Goal: Task Accomplishment & Management: Complete application form

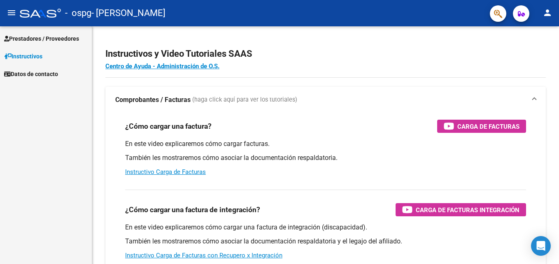
click at [56, 38] on span "Prestadores / Proveedores" at bounding box center [41, 38] width 75 height 9
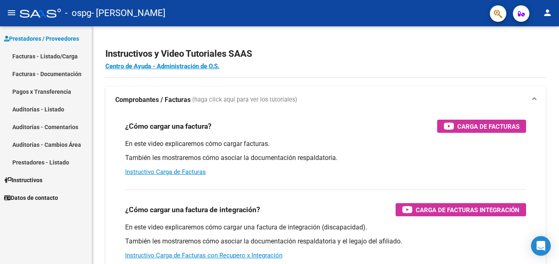
click at [70, 58] on link "Facturas - Listado/Carga" at bounding box center [46, 56] width 92 height 18
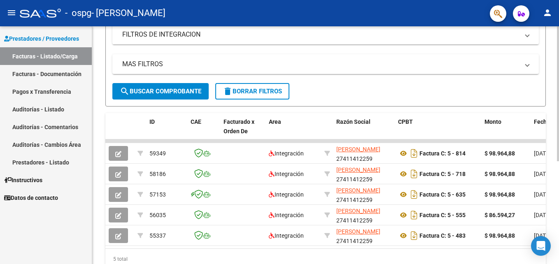
scroll to position [146, 0]
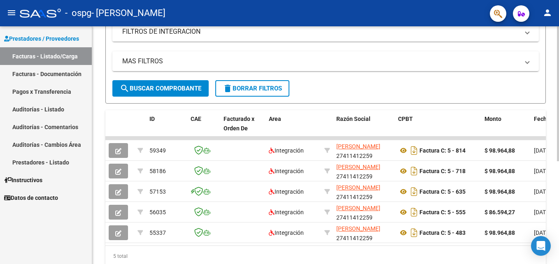
click at [557, 159] on div at bounding box center [558, 179] width 2 height 135
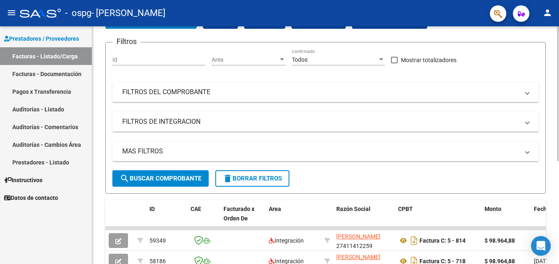
scroll to position [0, 0]
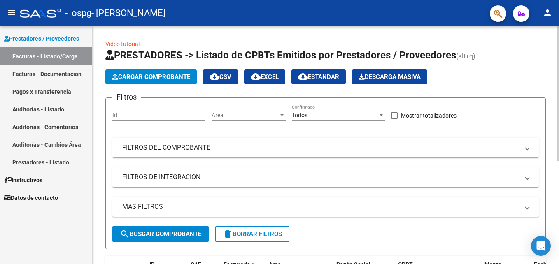
click at [541, 37] on div "Video tutorial PRESTADORES -> Listado de CPBTs Emitidos por Prestadores / Prove…" at bounding box center [326, 232] width 469 height 413
click at [161, 71] on button "Cargar Comprobante" at bounding box center [150, 77] width 91 height 15
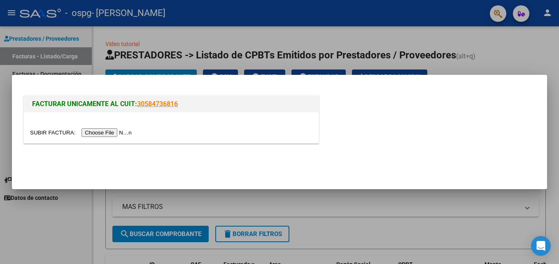
click at [112, 132] on input "file" at bounding box center [82, 132] width 104 height 9
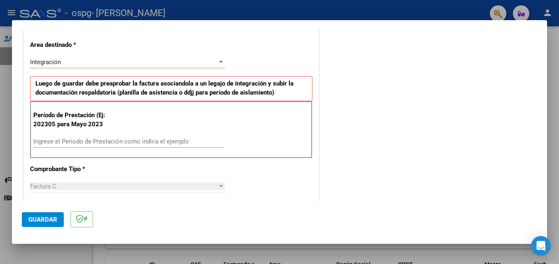
scroll to position [205, 0]
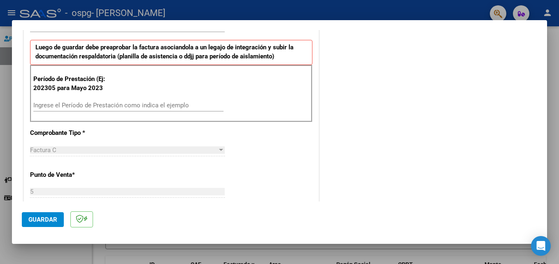
click at [80, 112] on div "Ingrese el Período de Prestación como indica el ejemplo" at bounding box center [128, 109] width 190 height 20
click at [80, 105] on input "Ingrese el Período de Prestación como indica el ejemplo" at bounding box center [128, 105] width 190 height 7
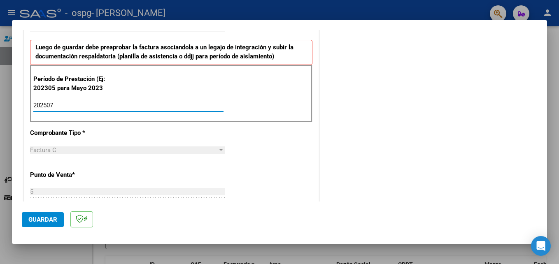
type input "202507"
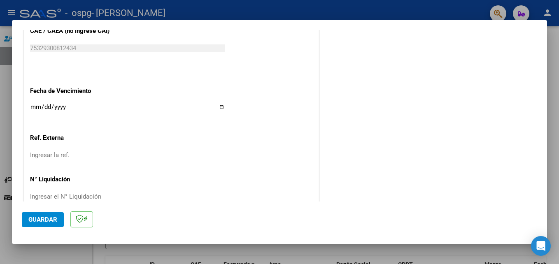
scroll to position [538, 0]
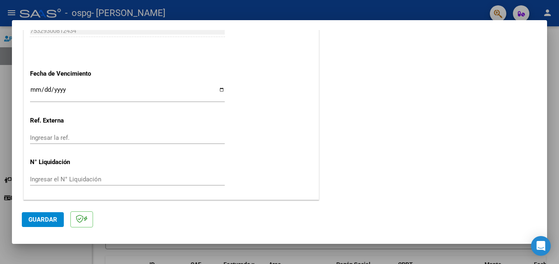
click at [35, 90] on input "Ingresar la fecha" at bounding box center [127, 92] width 195 height 13
type input "[DATE]"
click at [40, 224] on button "Guardar" at bounding box center [43, 219] width 42 height 15
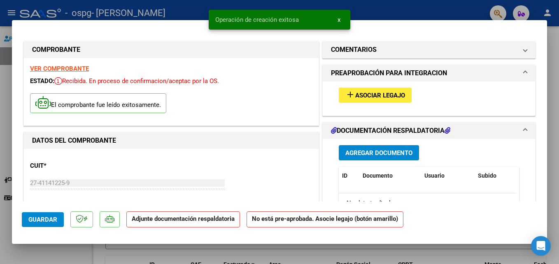
click at [362, 96] on span "Asociar Legajo" at bounding box center [380, 95] width 50 height 7
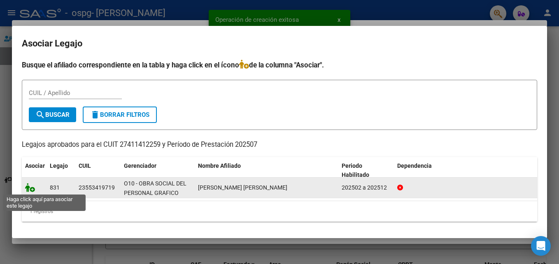
click at [31, 188] on icon at bounding box center [30, 187] width 10 height 9
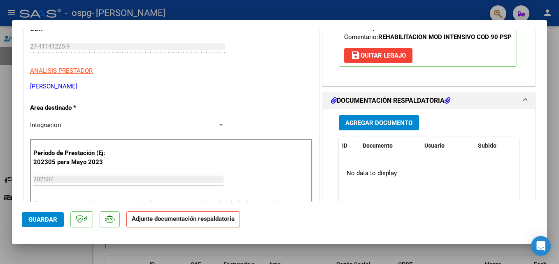
scroll to position [168, 0]
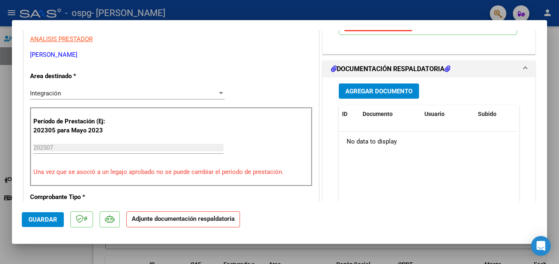
click at [392, 95] on button "Agregar Documento" at bounding box center [379, 91] width 80 height 15
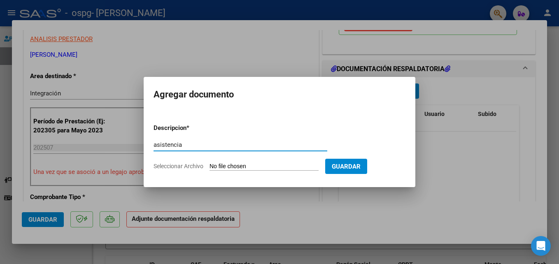
type input "asistencia"
click at [172, 167] on span "Seleccionar Archivo" at bounding box center [179, 166] width 50 height 7
click at [210, 167] on input "Seleccionar Archivo" at bounding box center [264, 167] width 109 height 8
type input "C:\fakepath\asistencia [PERSON_NAME] julio.pdf"
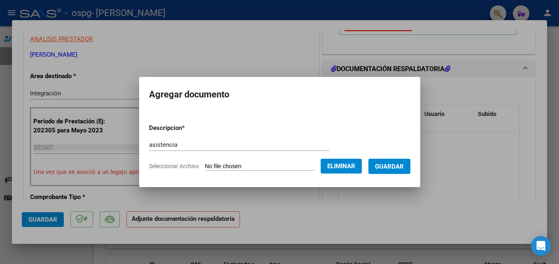
click at [389, 165] on span "Guardar" at bounding box center [389, 166] width 29 height 7
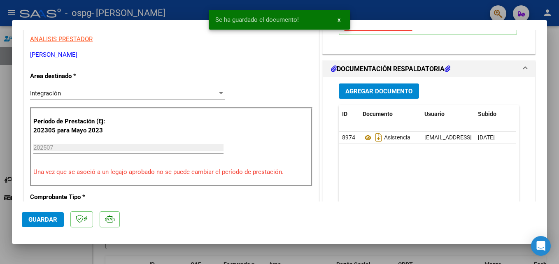
drag, startPoint x: 541, startPoint y: 93, endPoint x: 377, endPoint y: 99, distance: 163.6
click at [541, 103] on mat-dialog-content "COMPROBANTE VER COMPROBANTE ESTADO: Recibida. En proceso de confirmacion/acepta…" at bounding box center [279, 116] width 535 height 172
click at [373, 95] on span "Agregar Documento" at bounding box center [378, 91] width 67 height 7
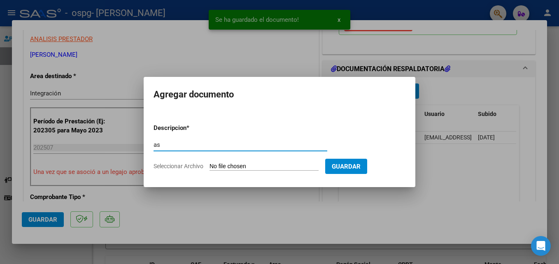
type input "a"
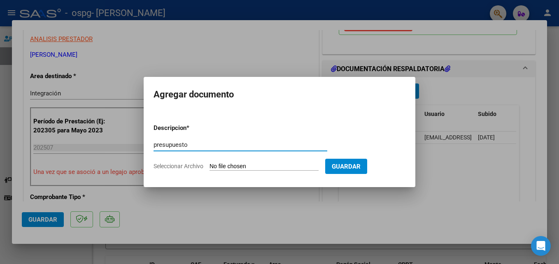
type input "presupuesto"
click at [187, 164] on span "Seleccionar Archivo" at bounding box center [179, 166] width 50 height 7
click at [210, 164] on input "Seleccionar Archivo" at bounding box center [264, 167] width 109 height 8
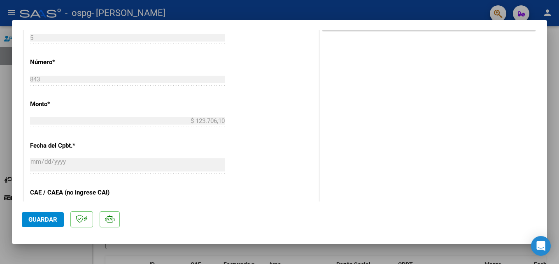
scroll to position [492, 0]
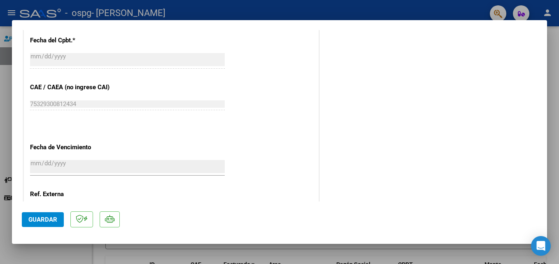
drag, startPoint x: 45, startPoint y: 222, endPoint x: 63, endPoint y: 225, distance: 17.9
click at [47, 222] on span "Guardar" at bounding box center [42, 219] width 29 height 7
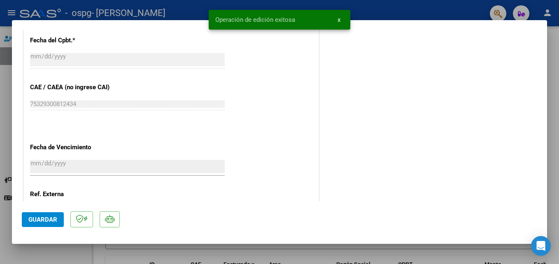
type input "$ 0,00"
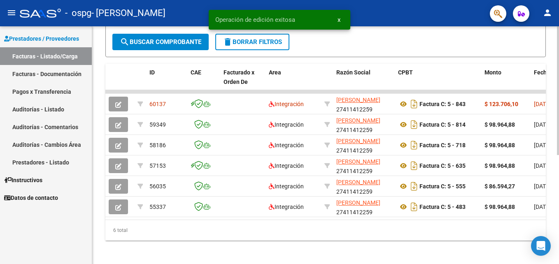
scroll to position [202, 0]
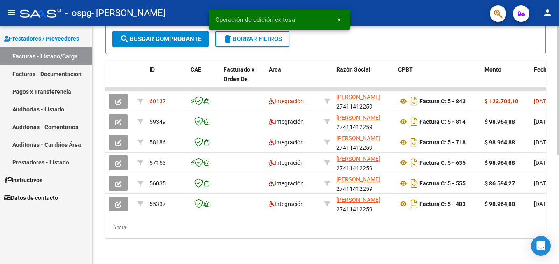
click at [559, 200] on html "menu - ospg - [PERSON_NAME] person Prestadores / Proveedores Facturas - Listado…" at bounding box center [279, 132] width 559 height 264
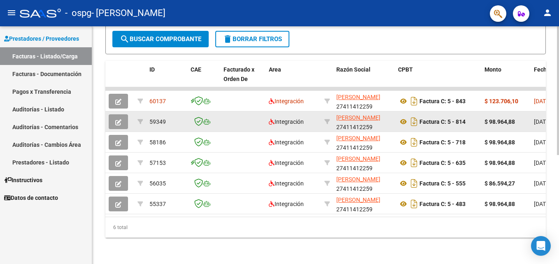
click at [126, 117] on button "button" at bounding box center [118, 121] width 19 height 15
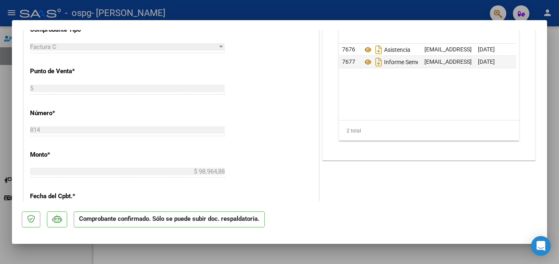
scroll to position [384, 0]
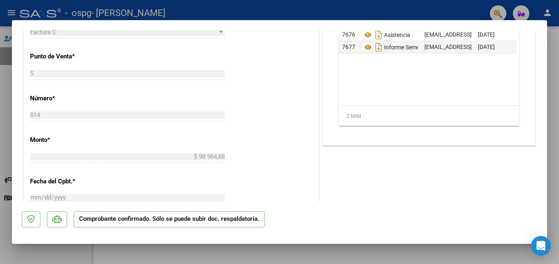
type input "$ 0,00"
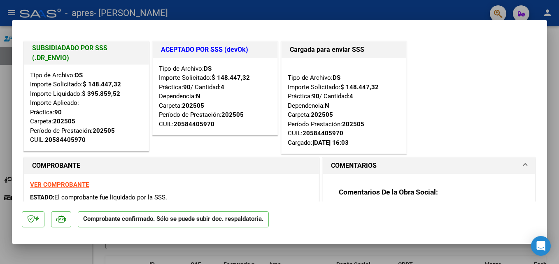
type input "$ 0,00"
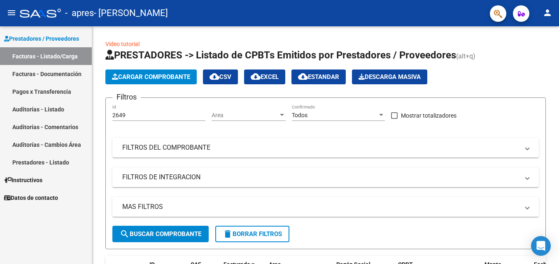
drag, startPoint x: 555, startPoint y: 82, endPoint x: 560, endPoint y: 111, distance: 30.1
click at [559, 111] on html "menu - apres - GARCIA AGOSTINA BELEN person Prestadores / Proveedores Facturas …" at bounding box center [279, 132] width 559 height 264
click at [37, 61] on link "Facturas - Listado/Carga" at bounding box center [46, 56] width 92 height 18
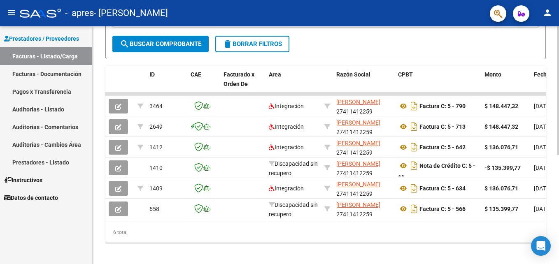
scroll to position [202, 0]
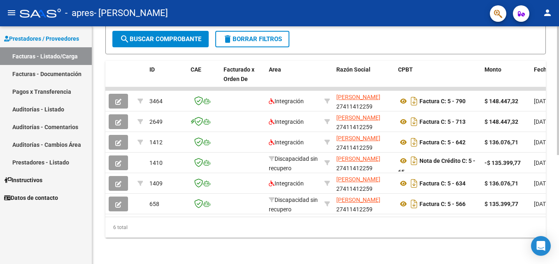
click at [554, 205] on div "Video tutorial PRESTADORES -> Listado de CPBTs Emitidos por Prestadores / Prove…" at bounding box center [326, 47] width 469 height 433
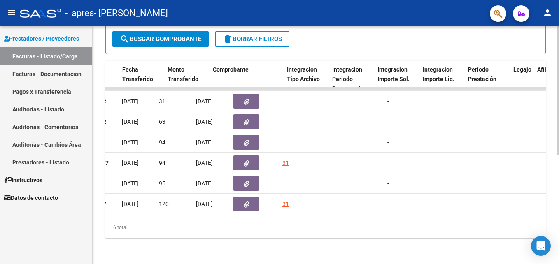
scroll to position [0, 0]
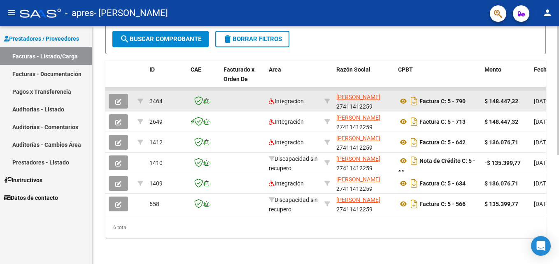
click at [119, 99] on icon "button" at bounding box center [118, 102] width 6 height 6
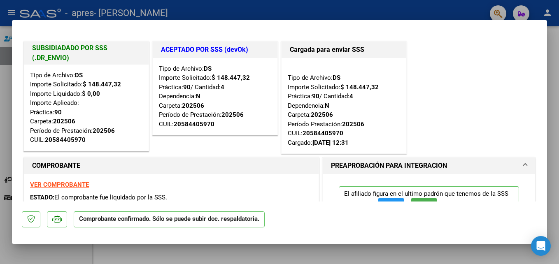
type input "$ 0,00"
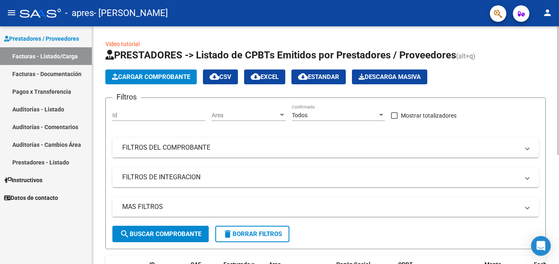
click at [550, 22] on div "menu - apres - GARCIA AGOSTINA BELEN person Prestadores / Proveedores Facturas …" at bounding box center [279, 132] width 559 height 264
click at [164, 77] on span "Cargar Comprobante" at bounding box center [151, 76] width 78 height 7
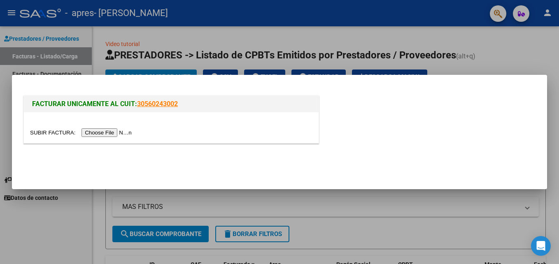
click at [91, 136] on input "file" at bounding box center [82, 132] width 104 height 9
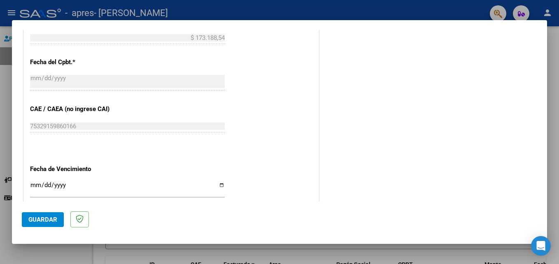
scroll to position [459, 0]
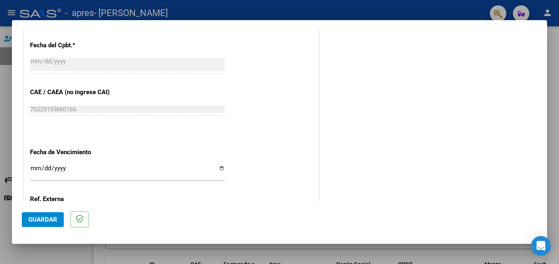
drag, startPoint x: 559, startPoint y: 151, endPoint x: 539, endPoint y: 178, distance: 33.9
click at [539, 178] on div "COMPROBANTE VER COMPROBANTE El comprobante fue leído exitosamente. DATOS DEL CO…" at bounding box center [279, 132] width 559 height 264
click at [73, 165] on input "Ingresar la fecha" at bounding box center [127, 171] width 195 height 13
type input "[DATE]"
drag, startPoint x: 540, startPoint y: 155, endPoint x: 540, endPoint y: 133, distance: 21.4
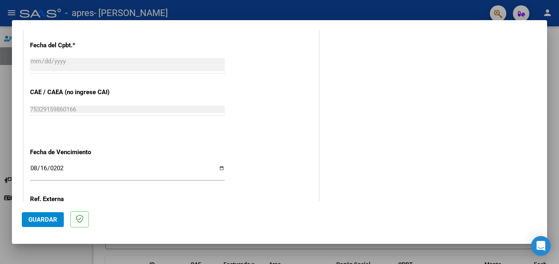
click at [540, 133] on mat-dialog-content "COMPROBANTE VER COMPROBANTE El comprobante fue leído exitosamente. DATOS DEL CO…" at bounding box center [279, 116] width 535 height 172
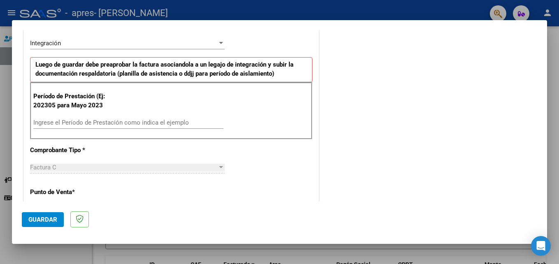
scroll to position [212, 0]
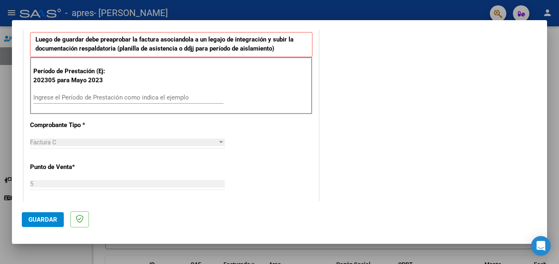
click at [77, 98] on input "Ingrese el Período de Prestación como indica el ejemplo" at bounding box center [128, 97] width 190 height 7
type input "202507"
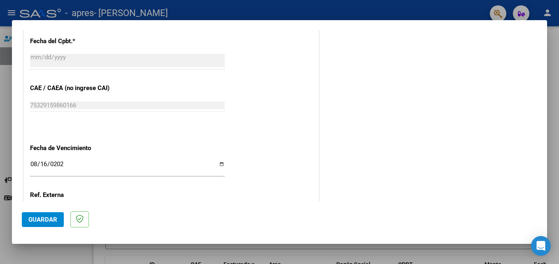
scroll to position [538, 0]
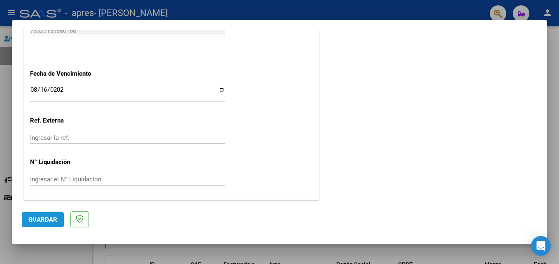
click at [33, 218] on span "Guardar" at bounding box center [42, 219] width 29 height 7
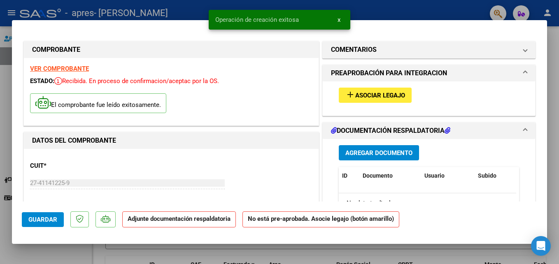
click at [360, 86] on div "add Asociar Legajo" at bounding box center [429, 96] width 193 height 28
click at [361, 93] on span "Asociar Legajo" at bounding box center [380, 95] width 50 height 7
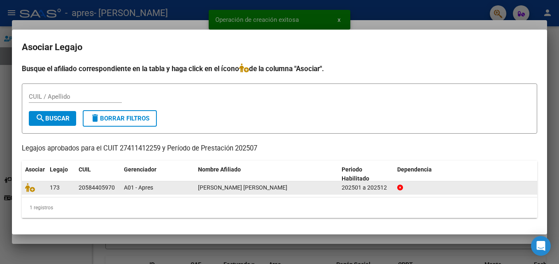
click at [30, 194] on datatable-body-cell at bounding box center [34, 188] width 25 height 13
click at [28, 192] on div at bounding box center [34, 187] width 18 height 9
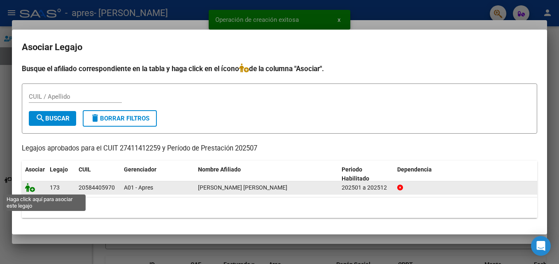
click at [30, 184] on icon at bounding box center [30, 187] width 10 height 9
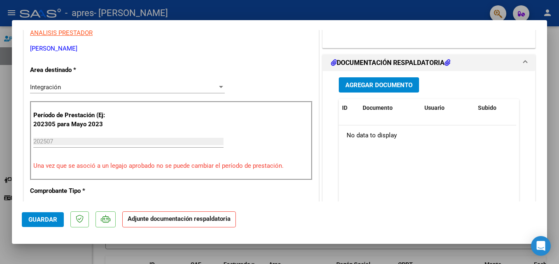
scroll to position [173, 0]
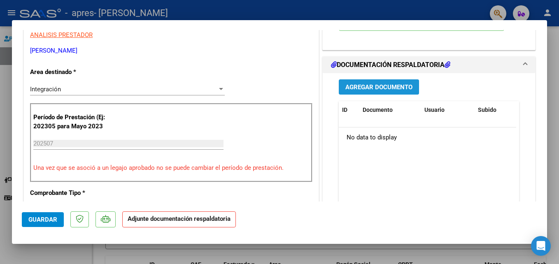
click at [396, 85] on span "Agregar Documento" at bounding box center [378, 87] width 67 height 7
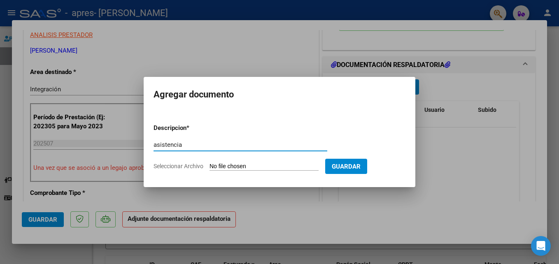
type input "asistencia"
click at [173, 165] on span "Seleccionar Archivo" at bounding box center [179, 166] width 50 height 7
click at [210, 165] on input "Seleccionar Archivo" at bounding box center [264, 167] width 109 height 8
type input "C:\fakepath\asistencia bruno viacaba julio.pdf"
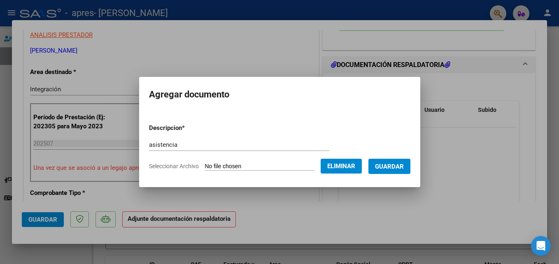
click at [396, 172] on button "Guardar" at bounding box center [389, 166] width 42 height 15
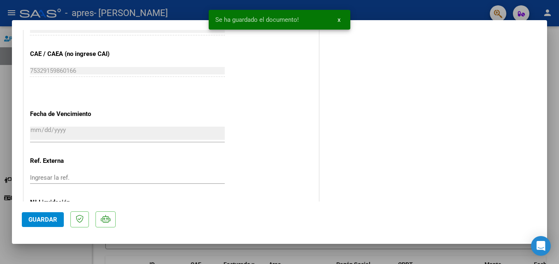
scroll to position [565, 0]
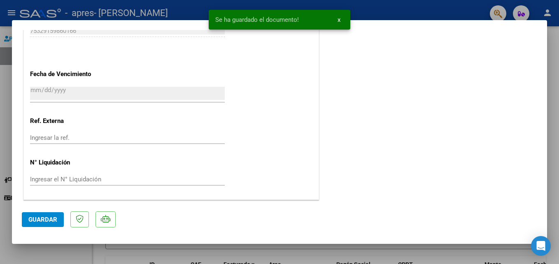
click at [26, 221] on button "Guardar" at bounding box center [43, 219] width 42 height 15
click at [49, 240] on mat-dialog-container "COMPROBANTE VER COMPROBANTE ESTADO: Recibida. En proceso de confirmacion/acepta…" at bounding box center [279, 132] width 535 height 224
click at [50, 254] on div at bounding box center [279, 132] width 559 height 264
type input "$ 0,00"
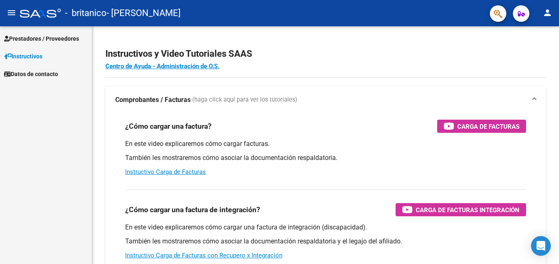
drag, startPoint x: 41, startPoint y: 29, endPoint x: 49, endPoint y: 31, distance: 8.5
click at [41, 29] on mat-nav-list "Prestadores / Proveedores Facturas - Listado/Carga Facturas - Documentación Pag…" at bounding box center [46, 54] width 92 height 56
click at [51, 33] on link "Prestadores / Proveedores" at bounding box center [46, 39] width 92 height 18
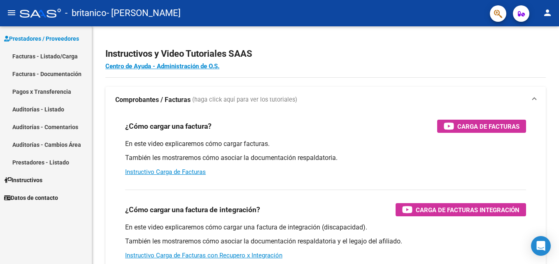
click at [66, 53] on link "Facturas - Listado/Carga" at bounding box center [46, 56] width 92 height 18
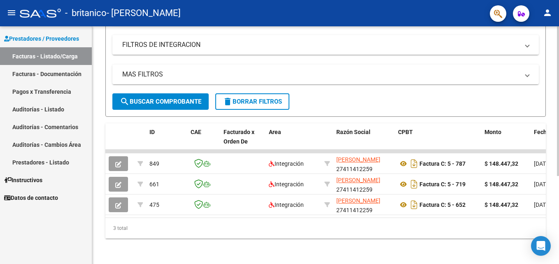
click at [557, 180] on div at bounding box center [558, 189] width 2 height 150
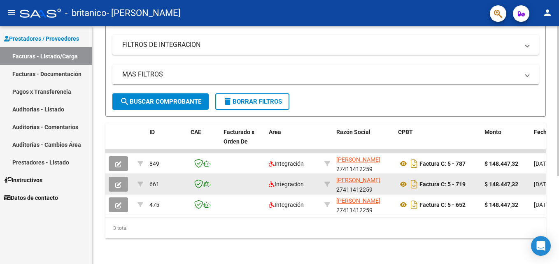
scroll to position [135, 0]
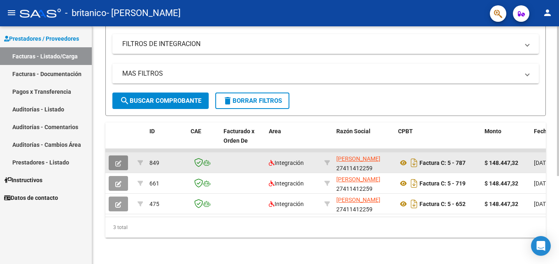
click at [119, 164] on icon "button" at bounding box center [118, 164] width 6 height 6
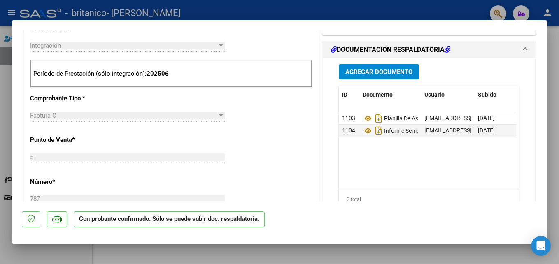
scroll to position [308, 0]
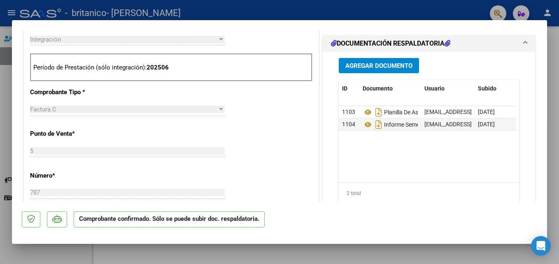
click at [459, 235] on mat-dialog-container "SUBSIDIADADO POR SSS (.DR_ENVIO) Tipo de Archivo: DS Importe Solicitado: $ 148.…" at bounding box center [279, 132] width 535 height 224
click at [414, 255] on div at bounding box center [279, 132] width 559 height 264
type input "$ 0,00"
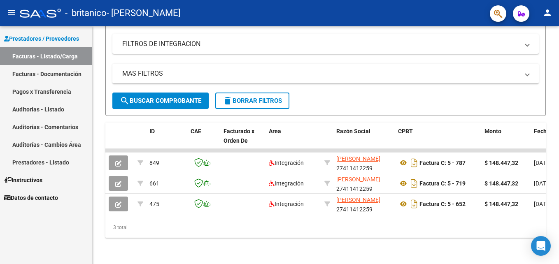
click at [33, 35] on span "Prestadores / Proveedores" at bounding box center [41, 38] width 75 height 9
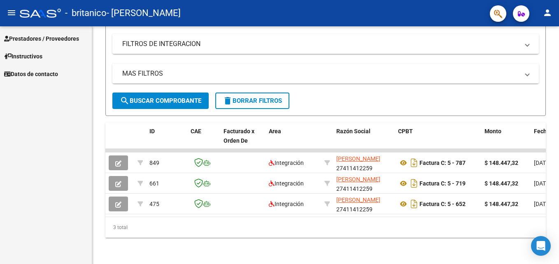
click at [74, 42] on span "Prestadores / Proveedores" at bounding box center [41, 38] width 75 height 9
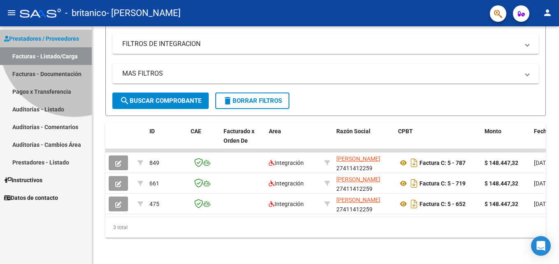
click at [75, 42] on span "Prestadores / Proveedores" at bounding box center [41, 38] width 75 height 9
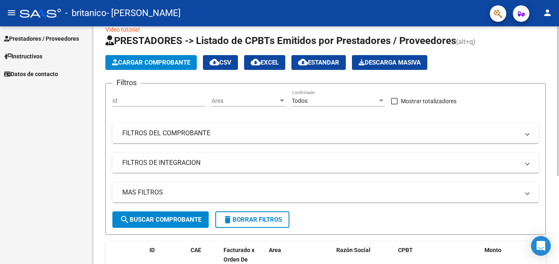
scroll to position [9, 0]
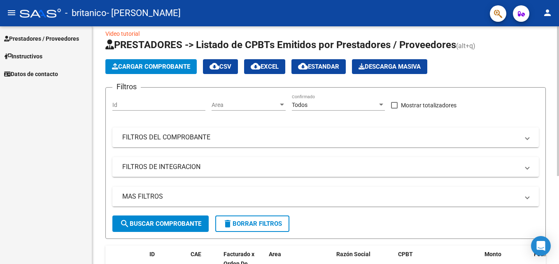
click at [559, 67] on div at bounding box center [558, 108] width 2 height 150
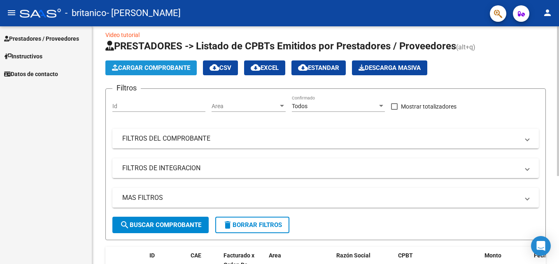
click at [178, 70] on span "Cargar Comprobante" at bounding box center [151, 67] width 78 height 7
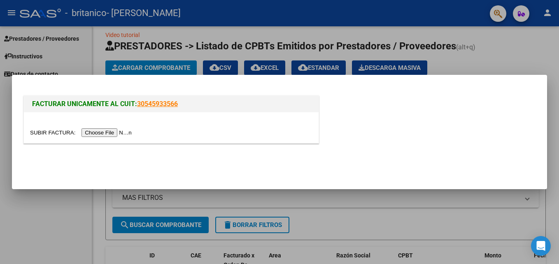
click at [106, 133] on input "file" at bounding box center [82, 132] width 104 height 9
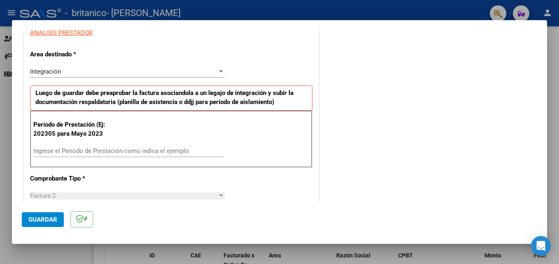
scroll to position [195, 0]
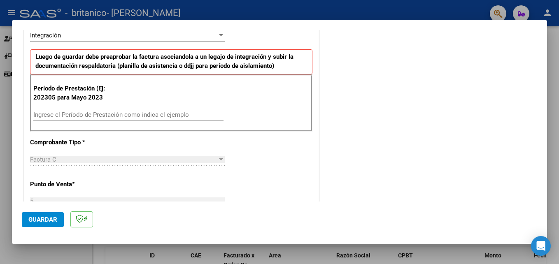
click at [92, 111] on input "Ingrese el Período de Prestación como indica el ejemplo" at bounding box center [128, 114] width 190 height 7
type input "202507"
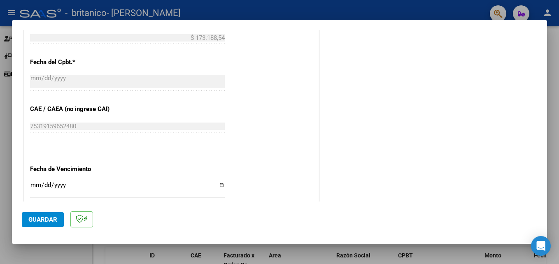
scroll to position [538, 0]
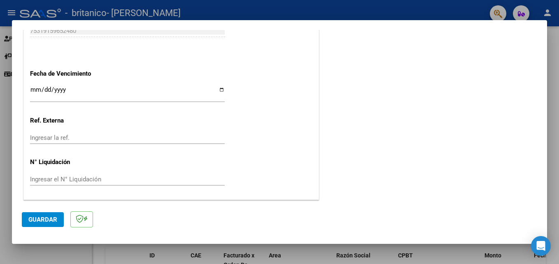
click at [38, 90] on input "Ingresar la fecha" at bounding box center [127, 92] width 195 height 13
type input "2025-08-15"
click at [45, 219] on span "Guardar" at bounding box center [42, 219] width 29 height 7
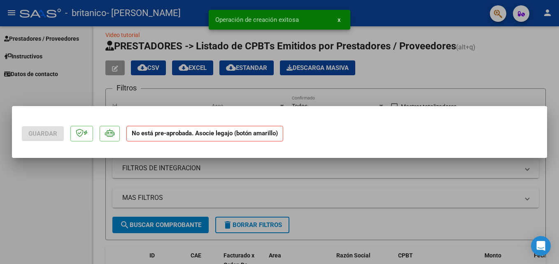
scroll to position [0, 0]
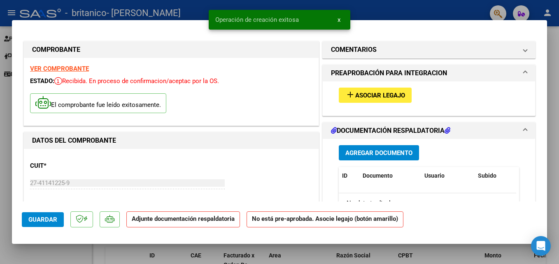
click at [368, 95] on span "Asociar Legajo" at bounding box center [380, 95] width 50 height 7
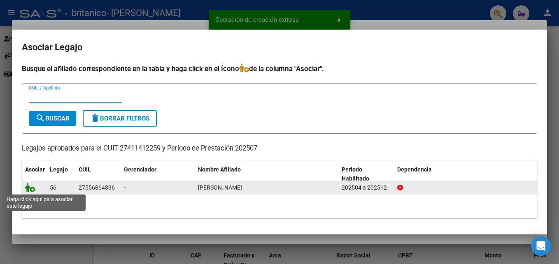
click at [31, 189] on icon at bounding box center [30, 187] width 10 height 9
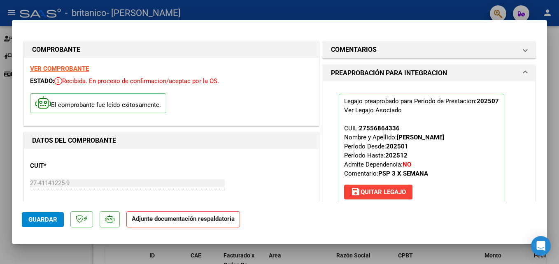
drag, startPoint x: 550, startPoint y: 59, endPoint x: 542, endPoint y: 70, distance: 13.3
click at [549, 69] on div at bounding box center [279, 132] width 559 height 264
type input "$ 0,00"
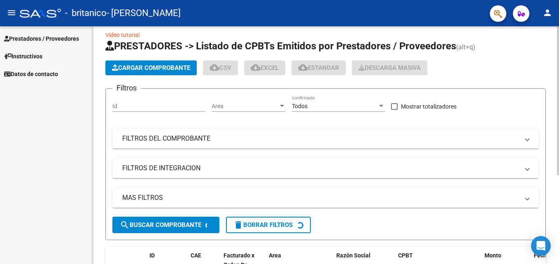
click at [545, 70] on div "Cargar Comprobante cloud_download CSV cloud_download EXCEL cloud_download Estan…" at bounding box center [325, 68] width 441 height 15
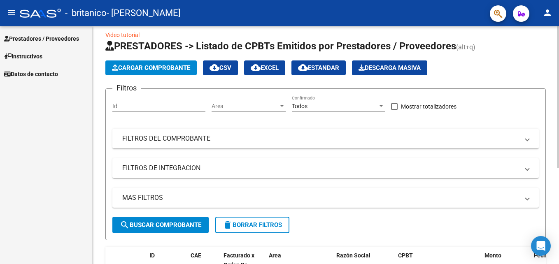
click at [545, 70] on div "Cargar Comprobante cloud_download CSV cloud_download EXCEL cloud_download Estan…" at bounding box center [325, 68] width 441 height 15
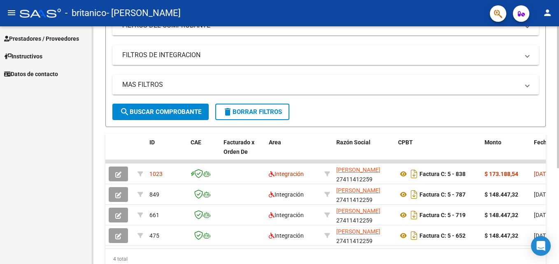
click at [557, 151] on div at bounding box center [558, 174] width 2 height 142
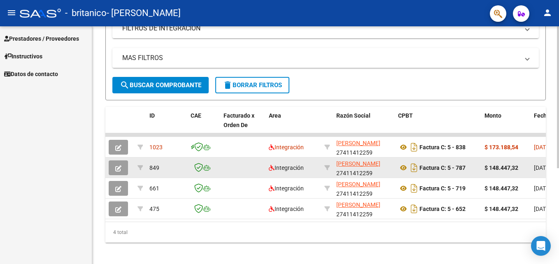
scroll to position [161, 0]
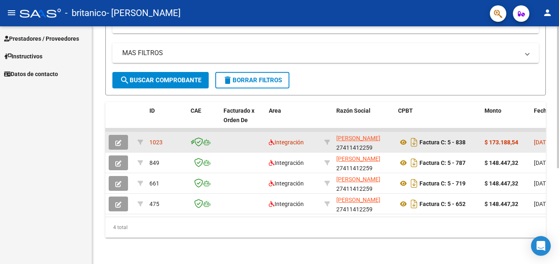
click at [119, 140] on icon "button" at bounding box center [118, 143] width 6 height 6
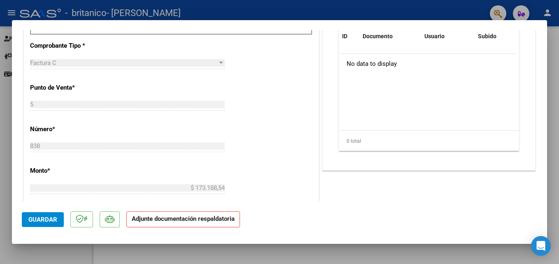
scroll to position [194, 0]
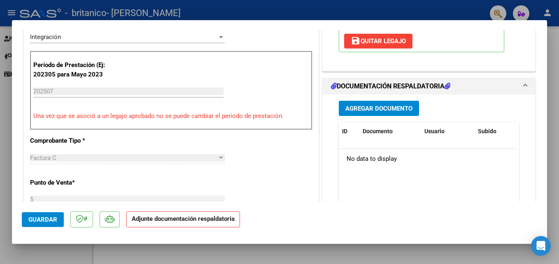
click at [345, 106] on span "Agregar Documento" at bounding box center [378, 108] width 67 height 7
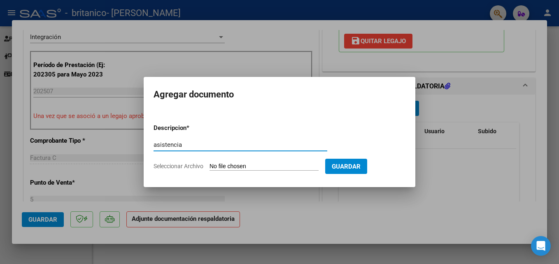
type input "asistencia"
click at [189, 168] on span "Seleccionar Archivo" at bounding box center [179, 166] width 50 height 7
click at [210, 168] on input "Seleccionar Archivo" at bounding box center [264, 167] width 109 height 8
type input "C:\fakepath\asistencia valentina grosso julio.pdf"
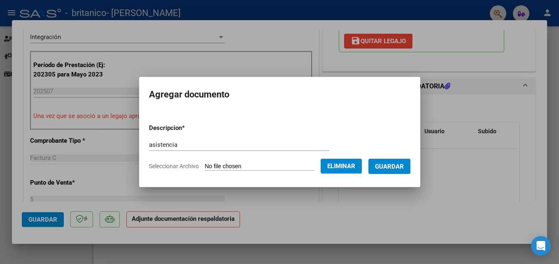
click at [392, 168] on span "Guardar" at bounding box center [389, 166] width 29 height 7
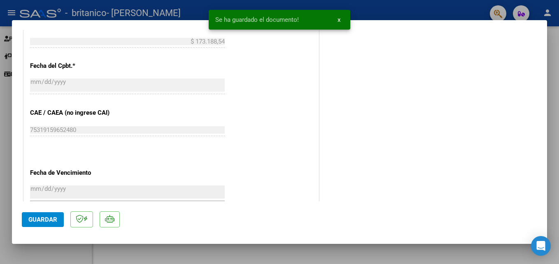
scroll to position [535, 0]
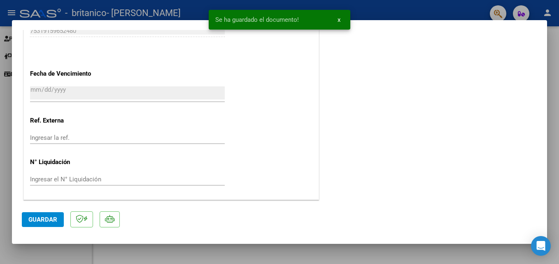
click at [28, 219] on button "Guardar" at bounding box center [43, 219] width 42 height 15
